Goal: Navigation & Orientation: Understand site structure

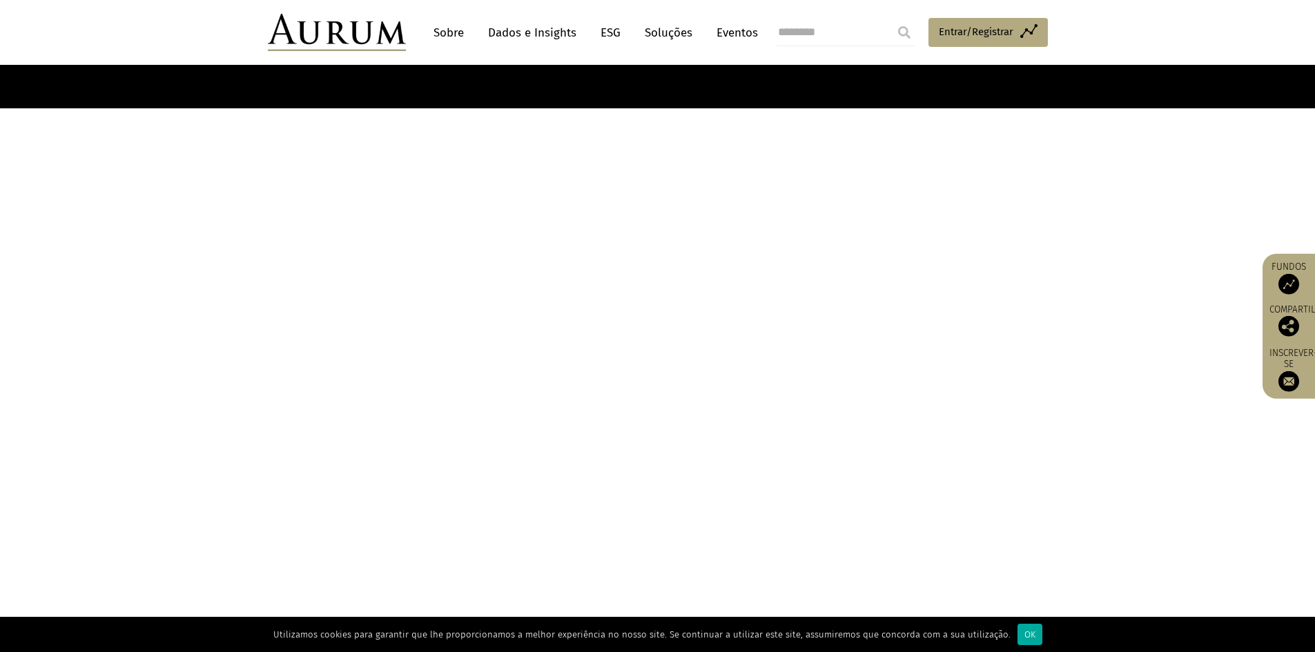
scroll to position [552, 0]
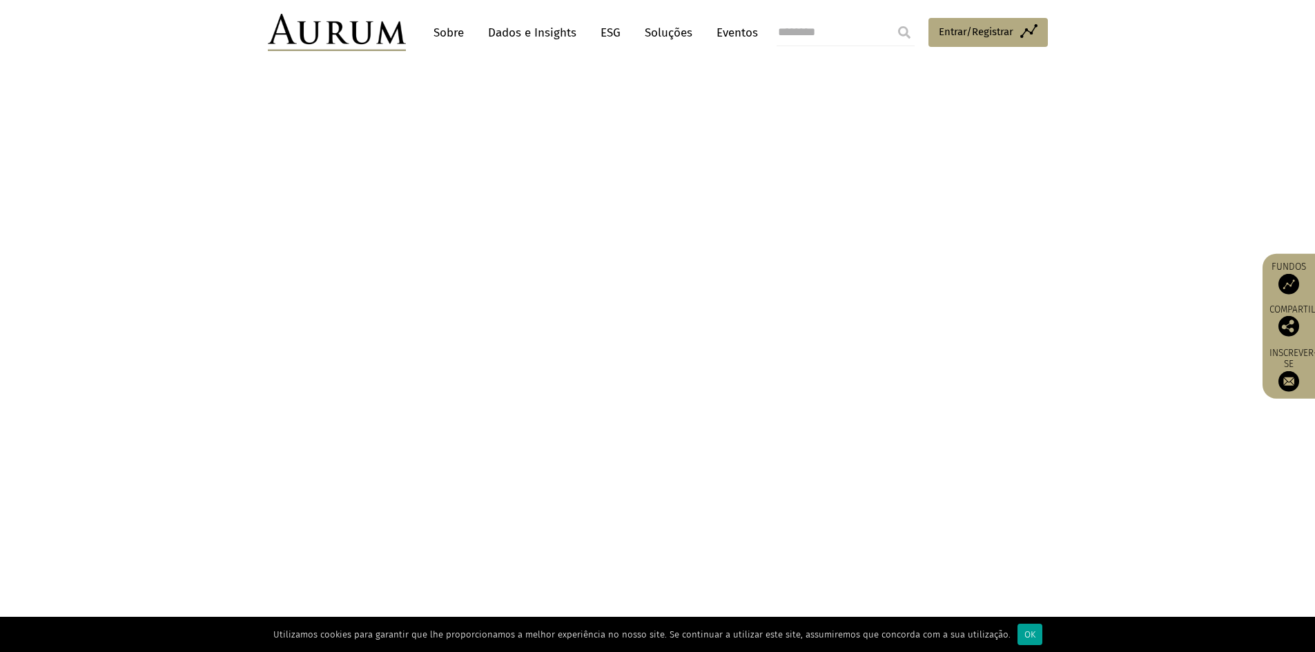
click at [1024, 631] on font "OK" at bounding box center [1029, 634] width 11 height 10
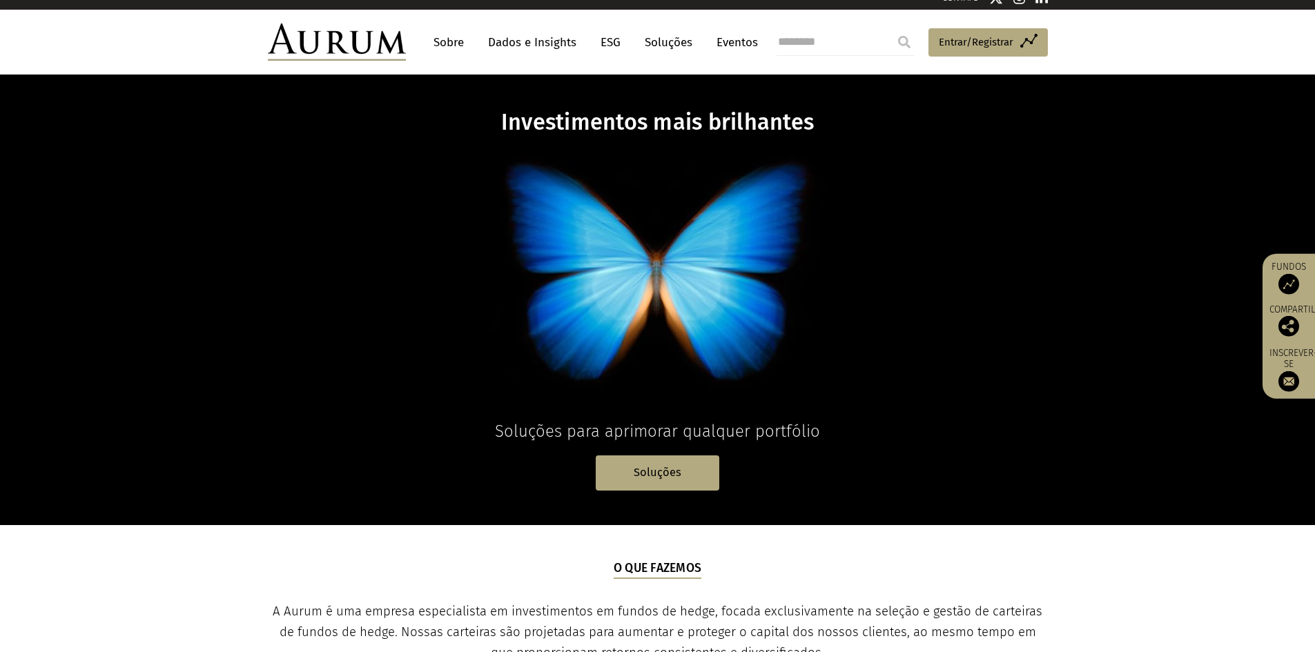
scroll to position [8, 0]
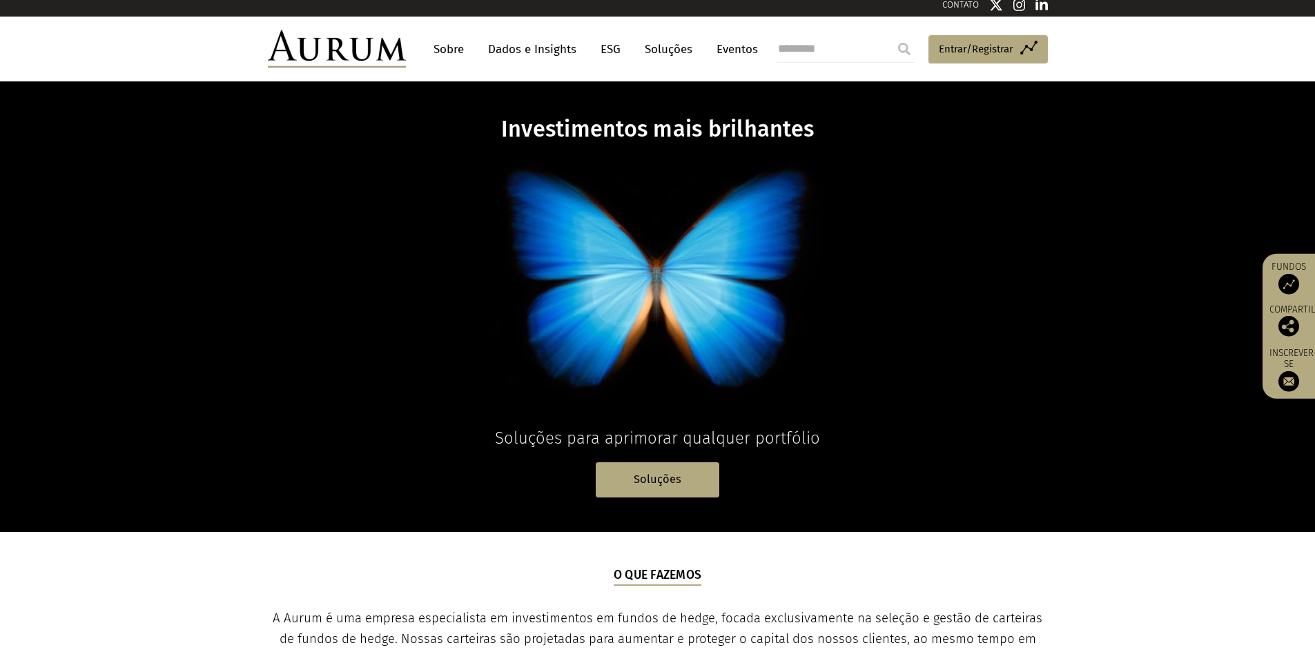
click at [455, 51] on font "Sobre" at bounding box center [448, 49] width 30 height 14
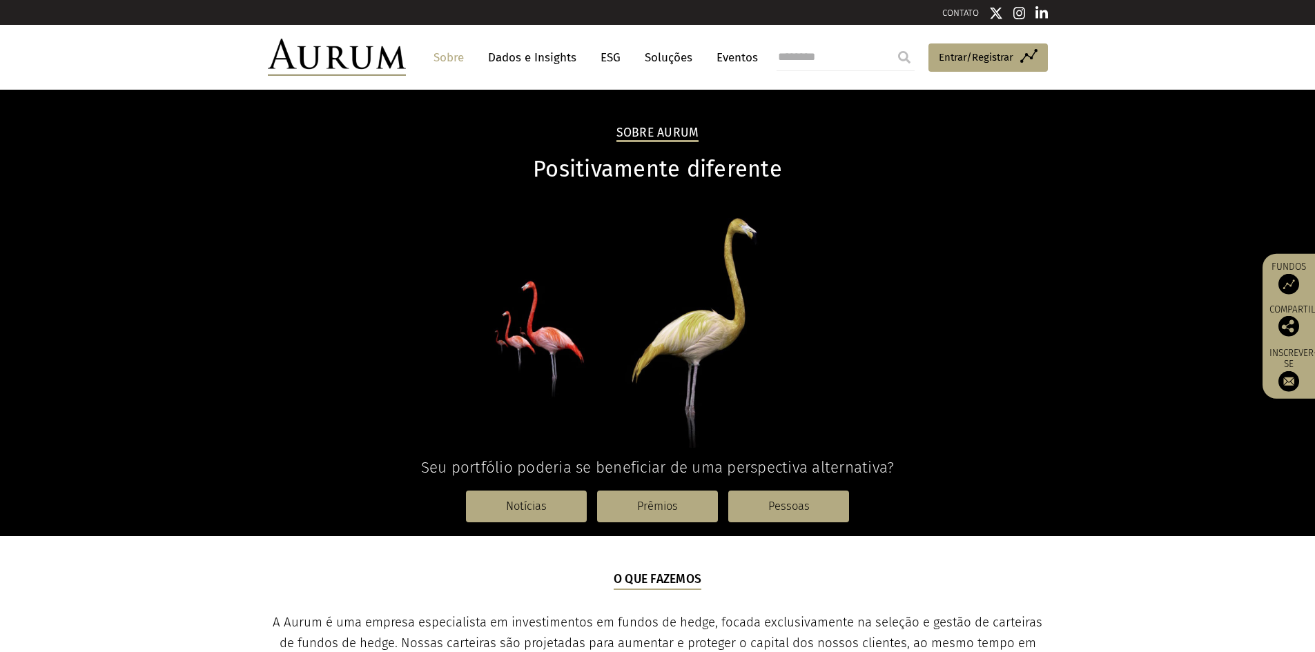
click at [527, 59] on font "Dados e Insights" at bounding box center [532, 57] width 88 height 14
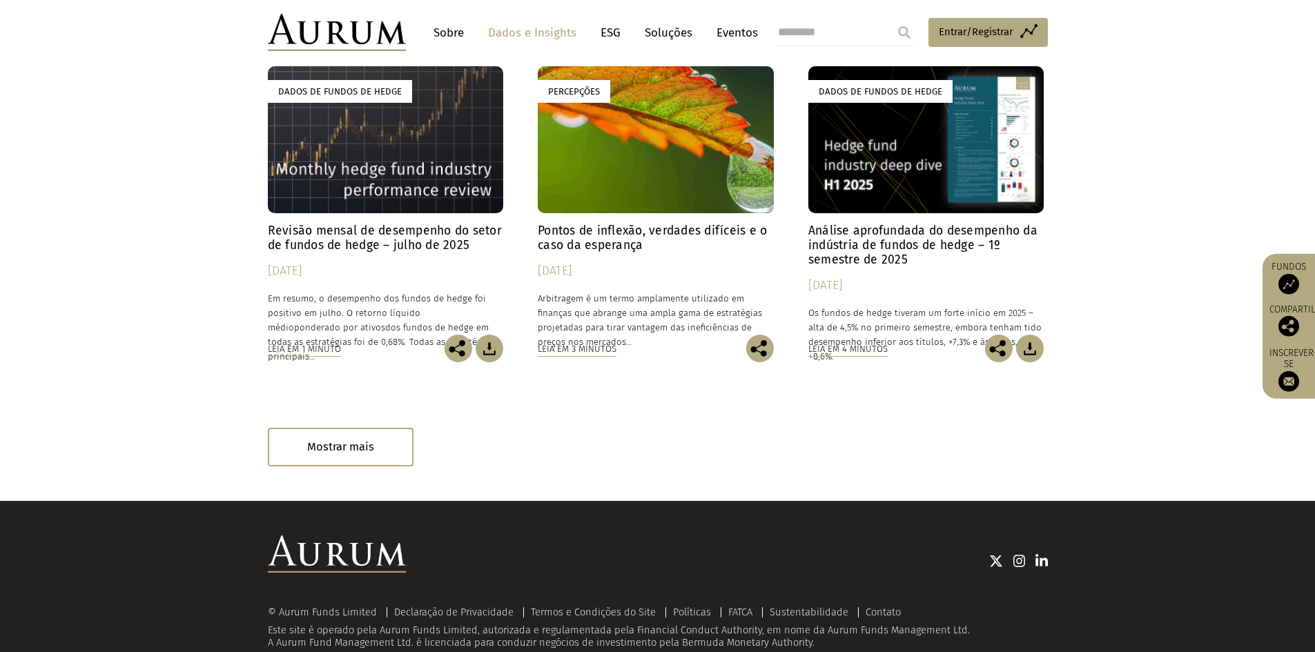
scroll to position [797, 0]
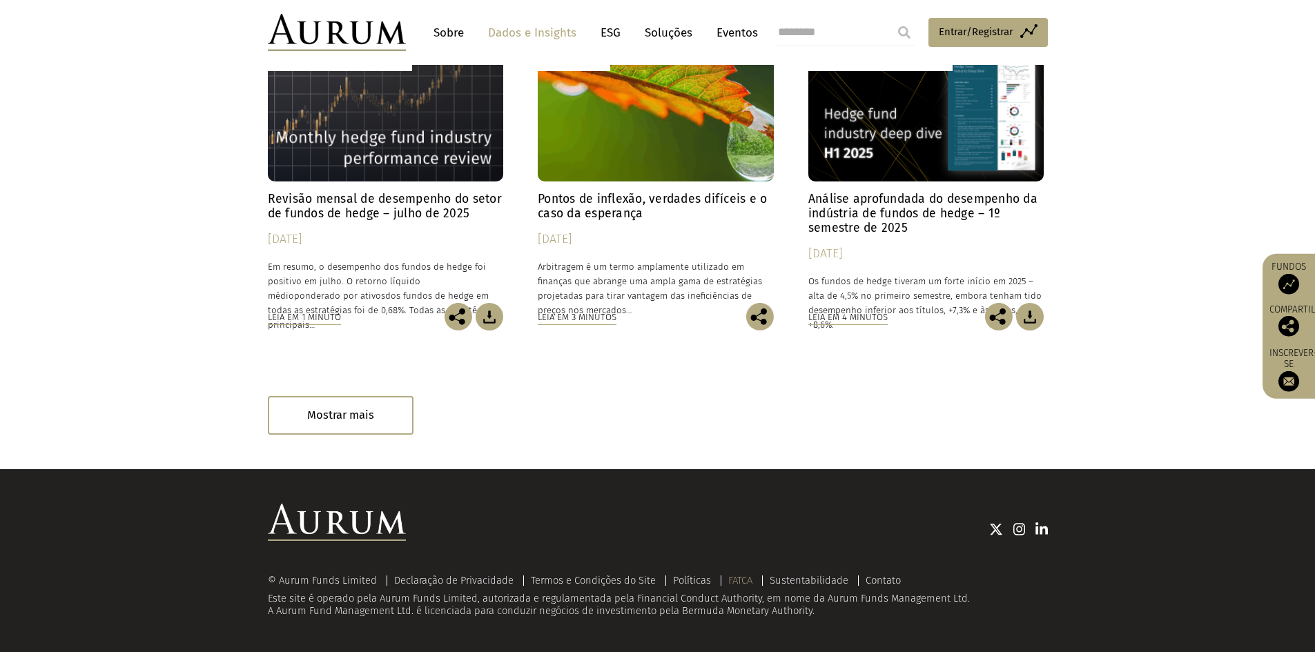
click at [752, 585] on font "FATCA" at bounding box center [740, 580] width 24 height 12
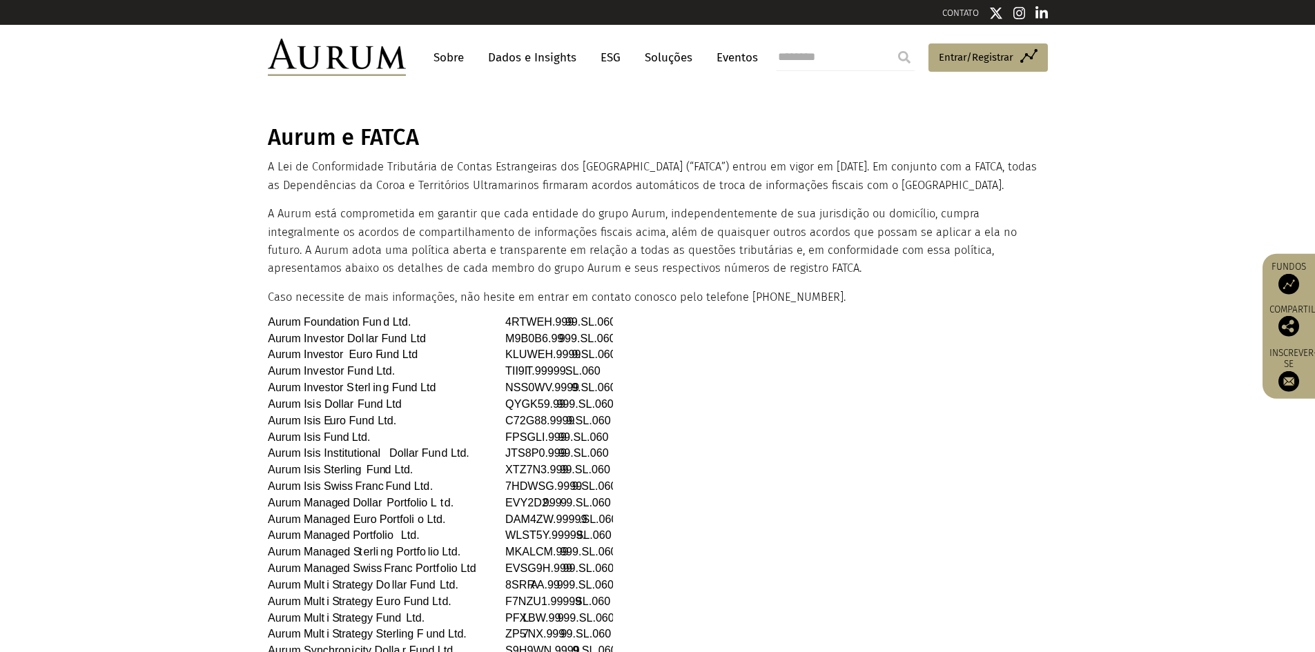
click at [388, 55] on img at bounding box center [337, 57] width 138 height 37
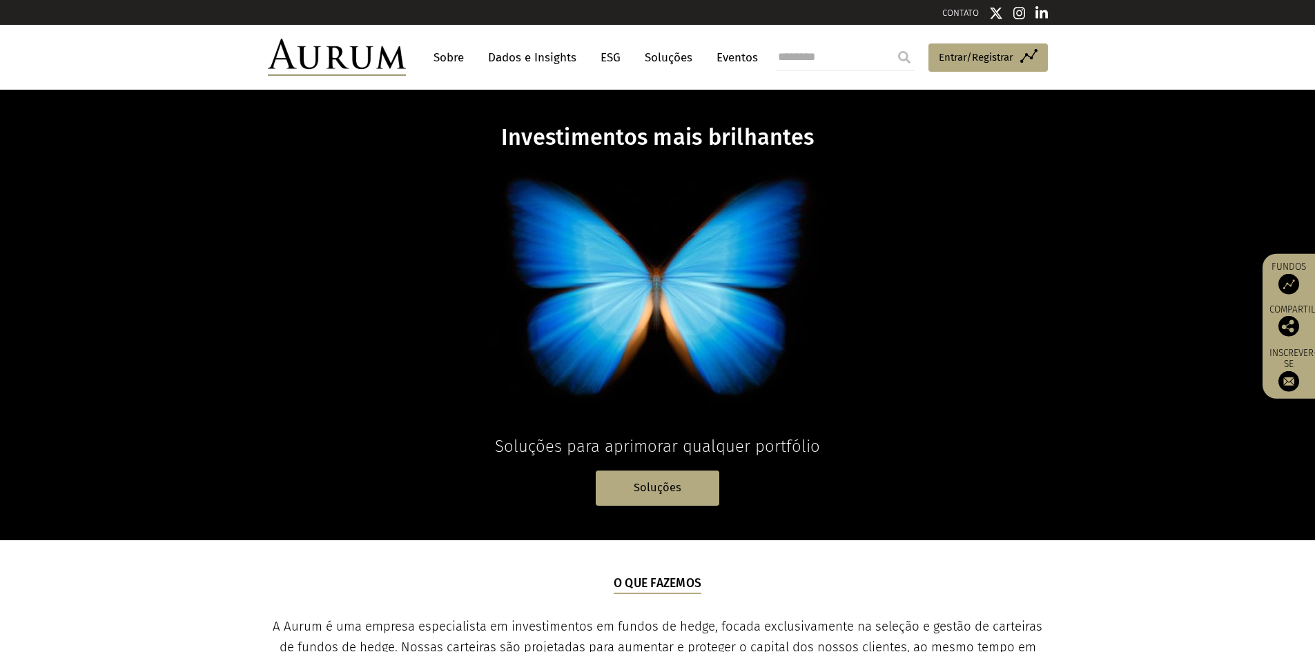
click at [455, 62] on font "Sobre" at bounding box center [448, 57] width 30 height 14
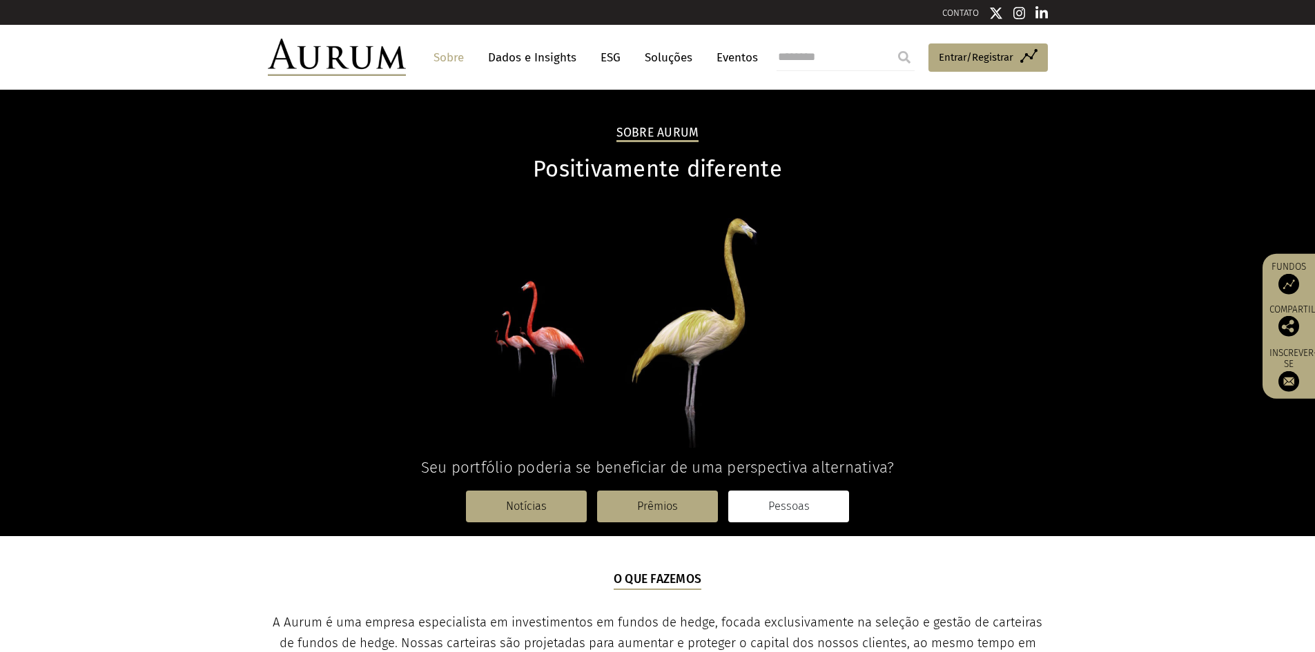
click at [772, 503] on font "Pessoas" at bounding box center [788, 506] width 41 height 13
